Goal: Information Seeking & Learning: Learn about a topic

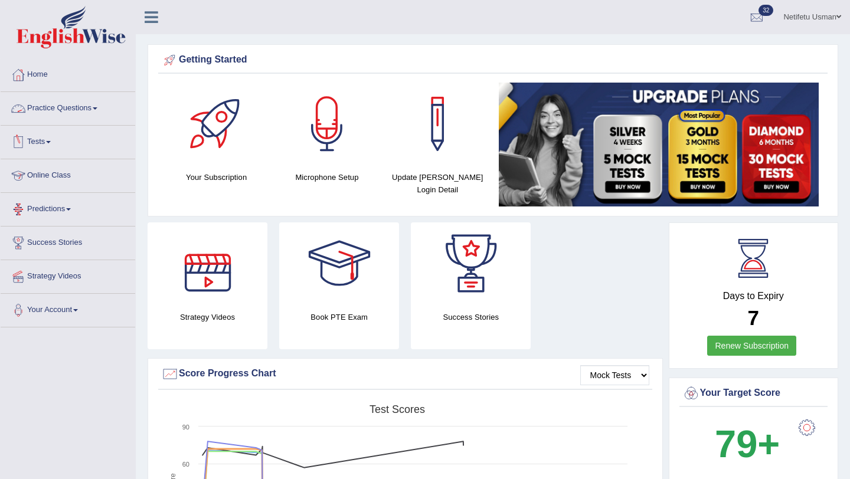
click at [103, 111] on link "Practice Questions" at bounding box center [68, 107] width 135 height 30
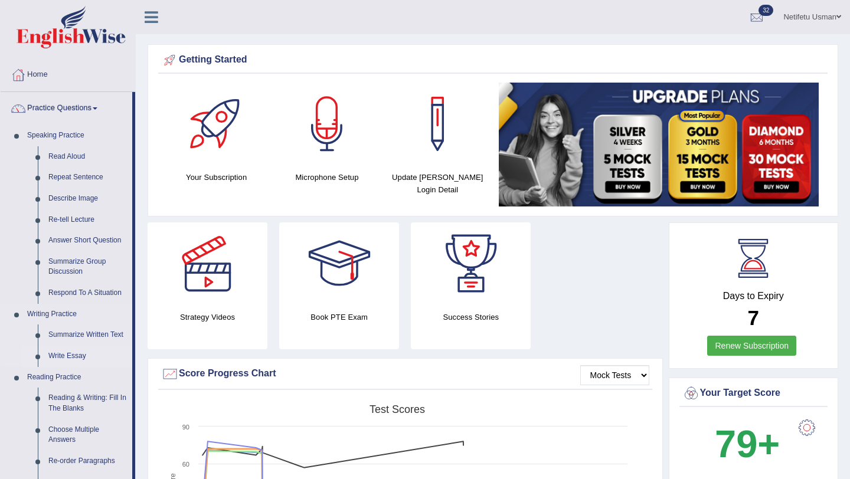
click at [64, 358] on link "Write Essay" at bounding box center [87, 356] width 89 height 21
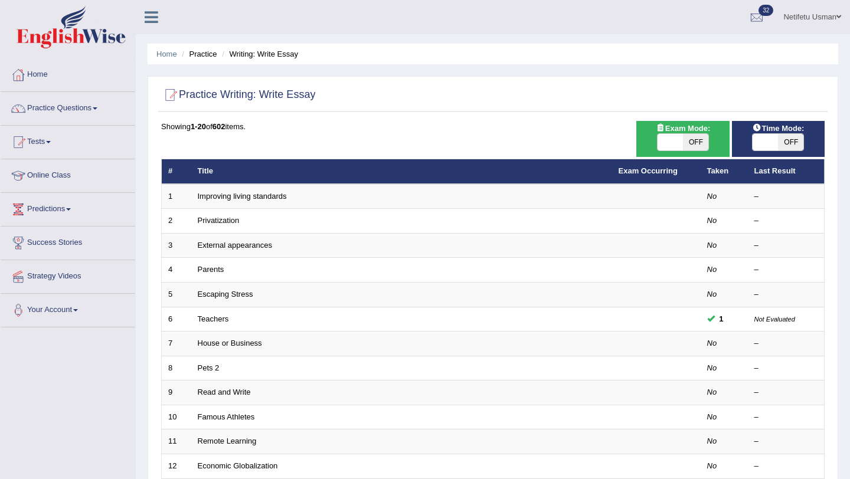
click at [690, 141] on span "OFF" at bounding box center [695, 142] width 25 height 17
checkbox input "true"
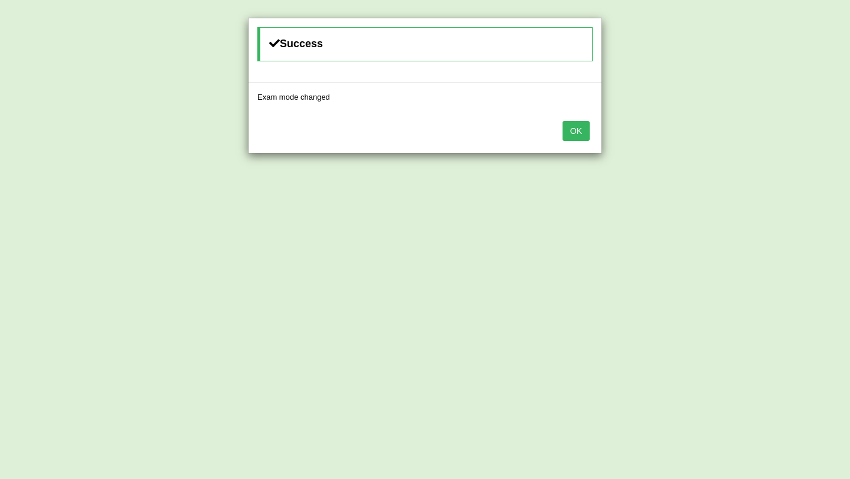
click at [580, 128] on button "OK" at bounding box center [576, 131] width 27 height 20
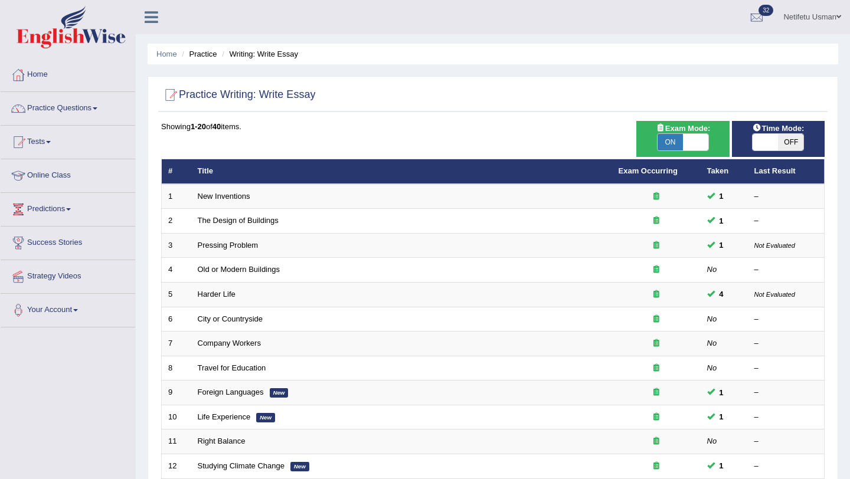
click at [800, 142] on span "OFF" at bounding box center [790, 142] width 25 height 17
checkbox input "true"
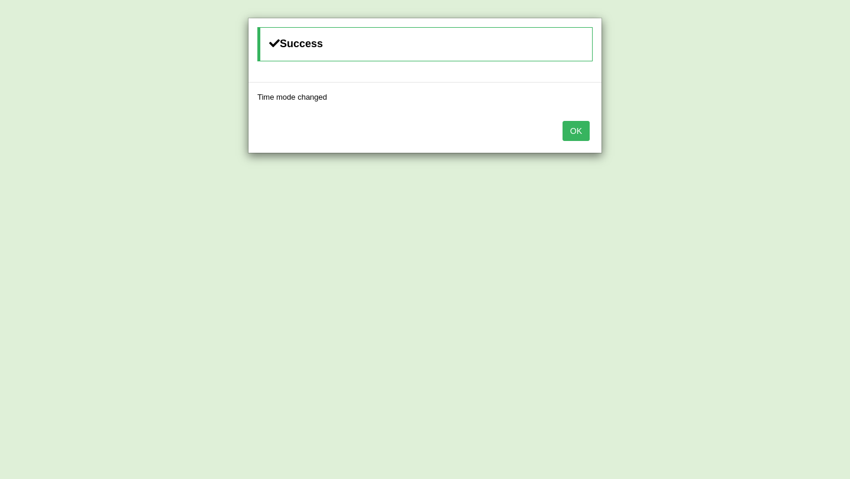
click at [579, 127] on button "OK" at bounding box center [576, 131] width 27 height 20
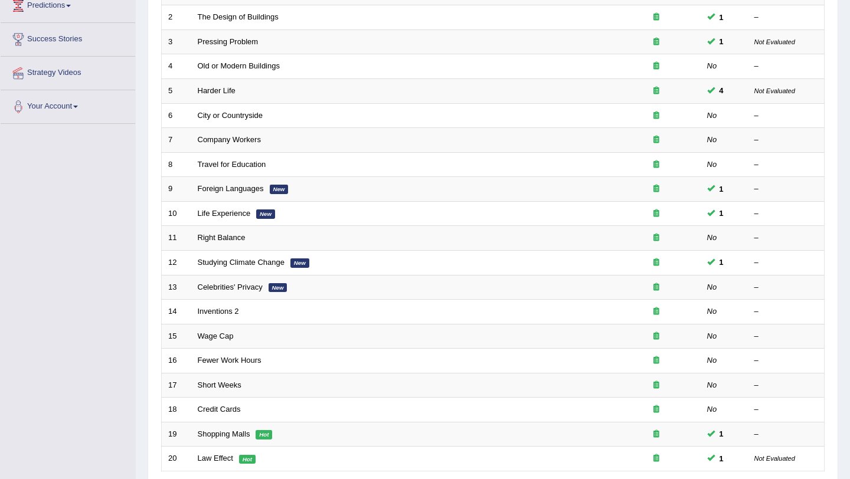
scroll to position [302, 0]
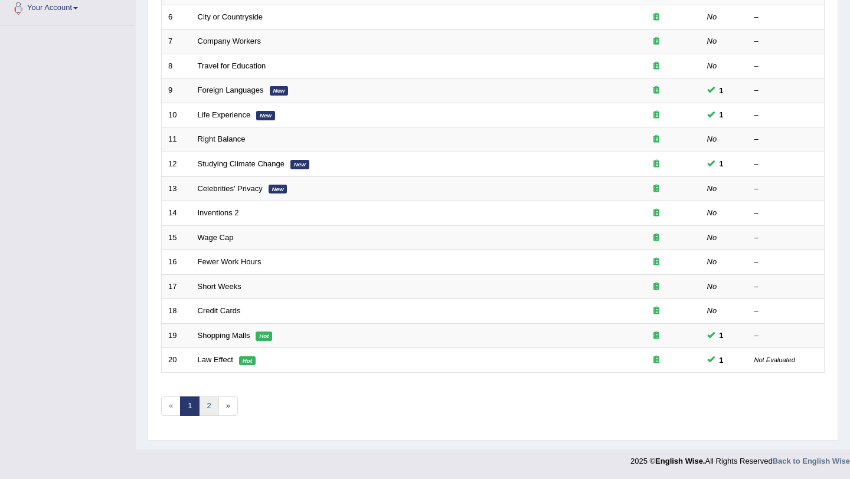
click at [210, 415] on link "2" at bounding box center [208, 406] width 19 height 19
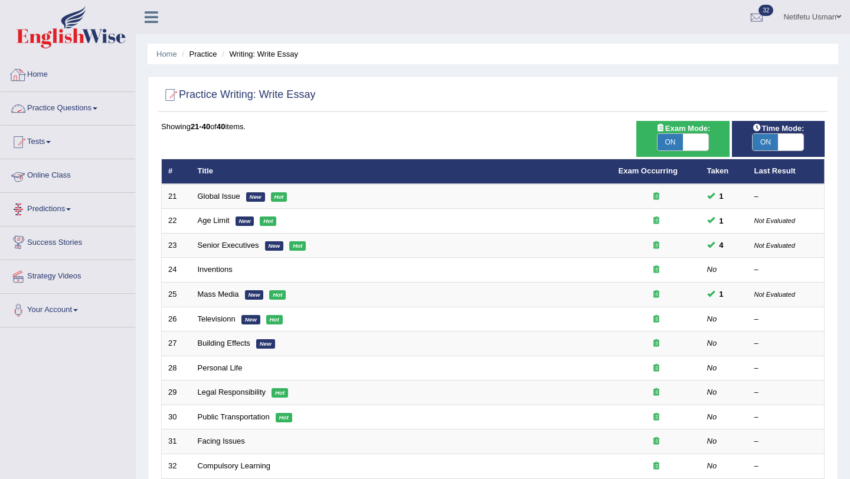
click at [94, 114] on link "Practice Questions" at bounding box center [68, 107] width 135 height 30
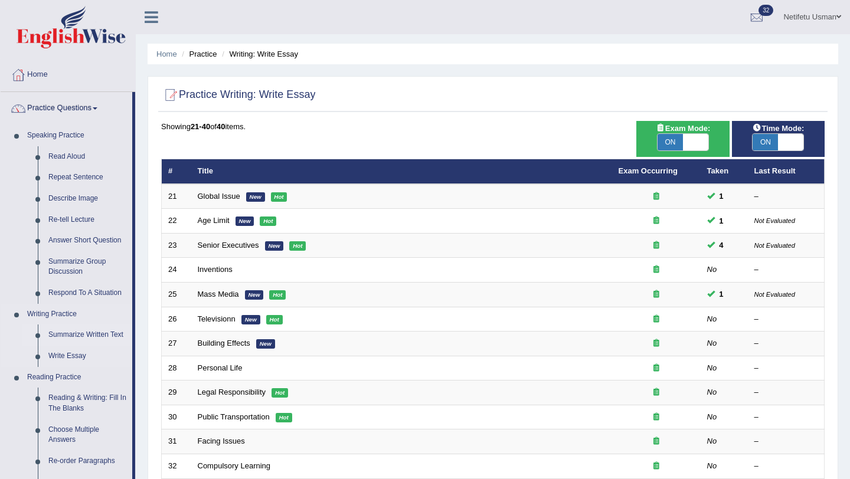
click at [68, 339] on link "Summarize Written Text" at bounding box center [87, 335] width 89 height 21
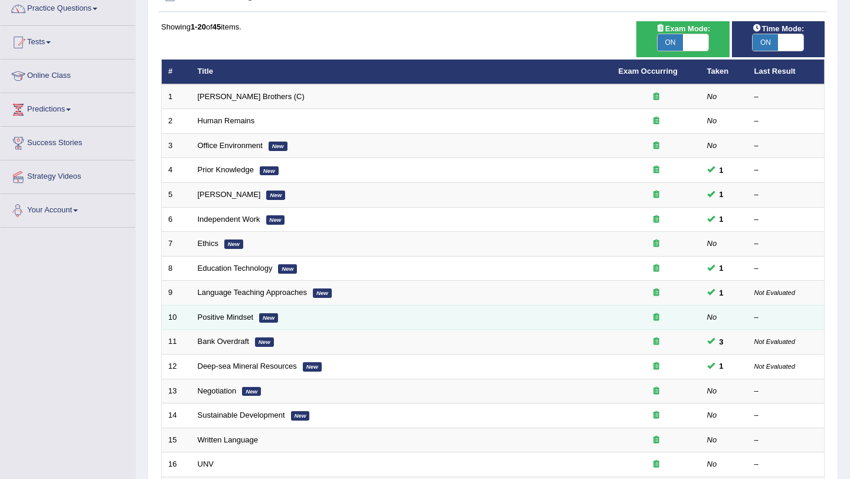
scroll to position [106, 0]
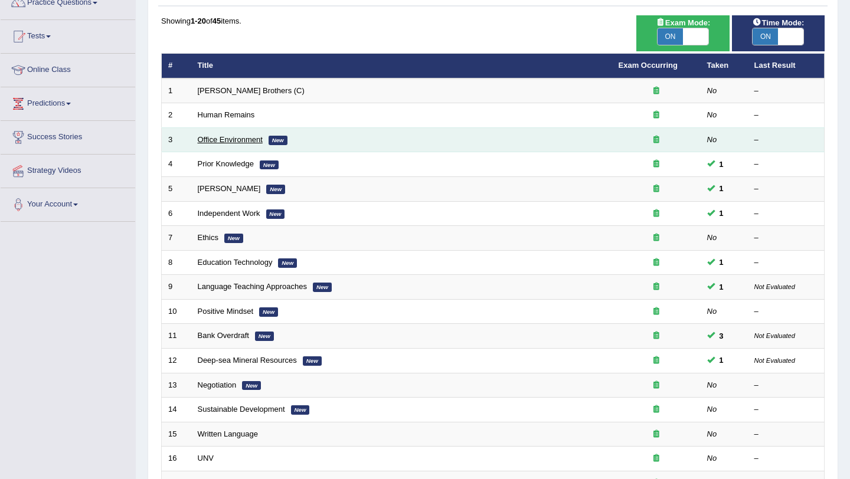
click at [228, 139] on link "Office Environment" at bounding box center [230, 139] width 65 height 9
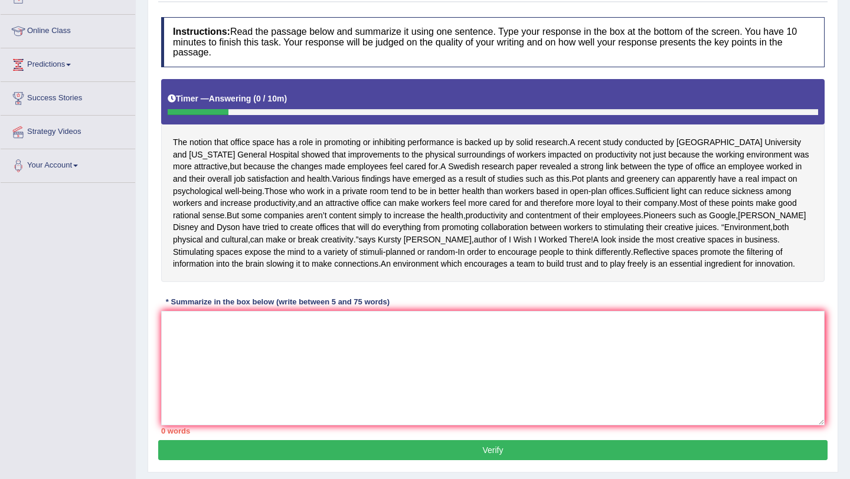
scroll to position [147, 0]
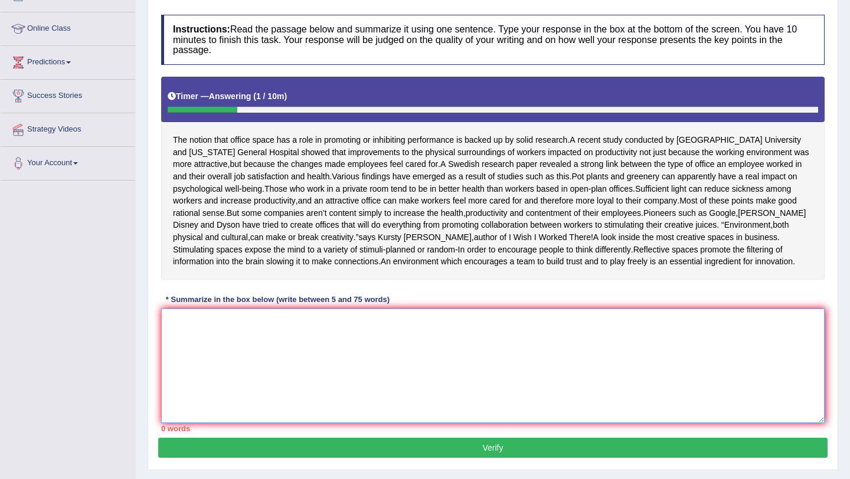
click at [218, 393] on textarea at bounding box center [493, 366] width 664 height 115
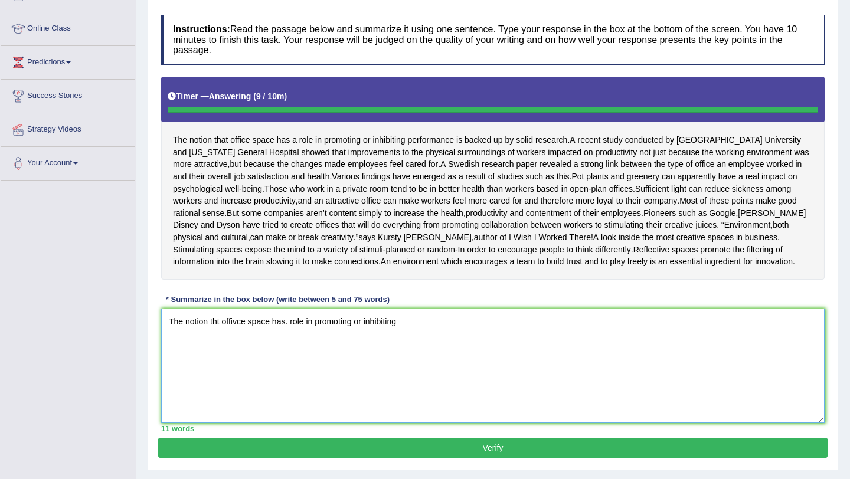
type textarea "The notion tht offivce space has. role in promoting or inhibiting"
